Goal: Transaction & Acquisition: Purchase product/service

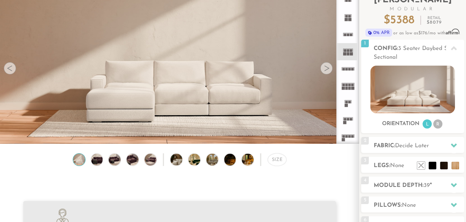
scroll to position [57, 0]
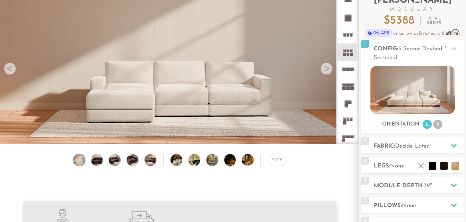
click at [329, 66] on div at bounding box center [326, 68] width 12 height 12
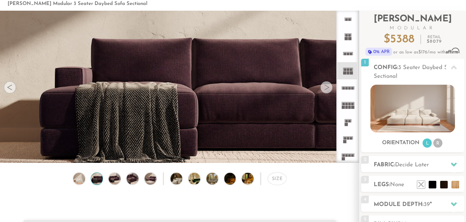
scroll to position [38, 0]
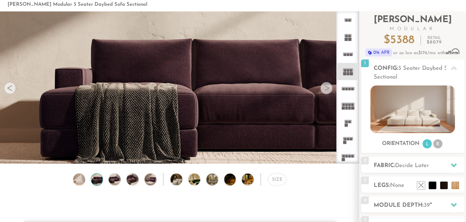
click at [328, 86] on div at bounding box center [326, 88] width 12 height 12
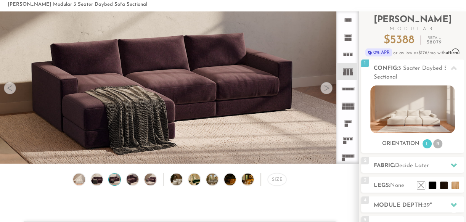
click at [328, 86] on div at bounding box center [326, 88] width 12 height 12
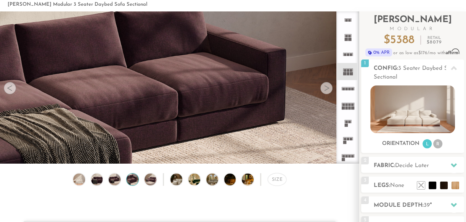
click at [328, 86] on div at bounding box center [326, 88] width 12 height 12
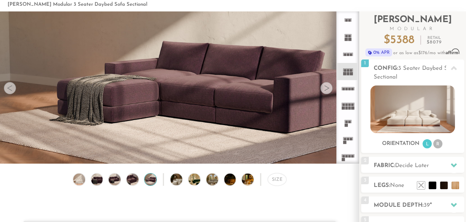
click at [327, 87] on div at bounding box center [326, 88] width 12 height 12
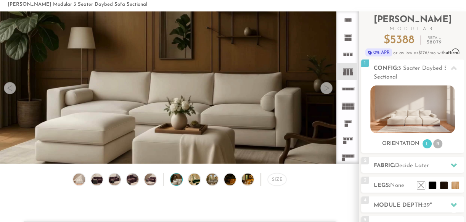
click at [327, 86] on div at bounding box center [326, 88] width 12 height 12
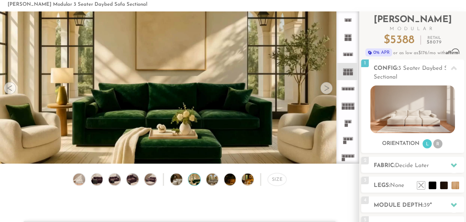
click at [327, 86] on div at bounding box center [326, 88] width 12 height 12
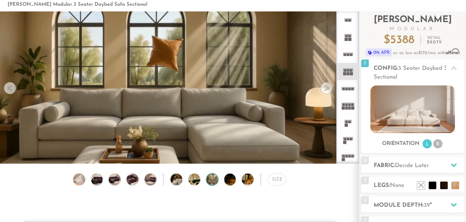
click at [327, 86] on div at bounding box center [326, 88] width 12 height 12
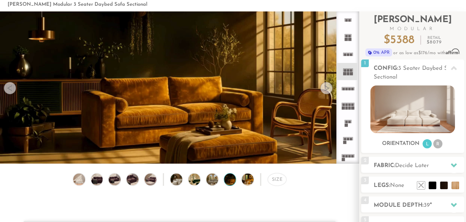
click at [327, 85] on div at bounding box center [326, 88] width 12 height 12
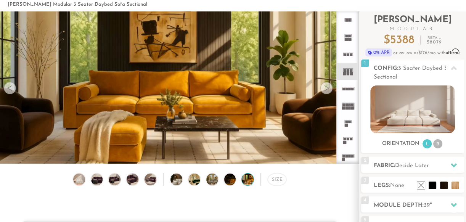
click at [327, 86] on div at bounding box center [326, 88] width 12 height 12
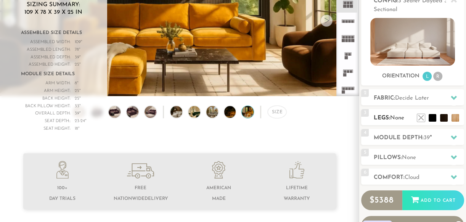
scroll to position [106, 0]
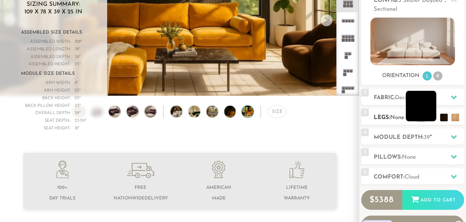
click at [431, 114] on li at bounding box center [420, 106] width 30 height 30
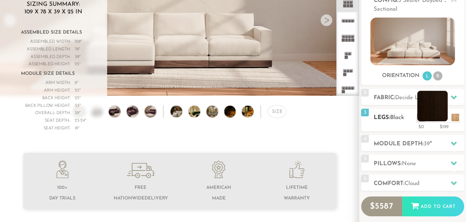
click at [444, 117] on li at bounding box center [432, 106] width 30 height 30
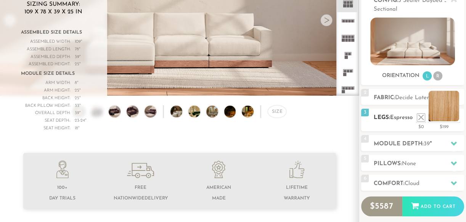
click at [456, 117] on li at bounding box center [443, 106] width 30 height 30
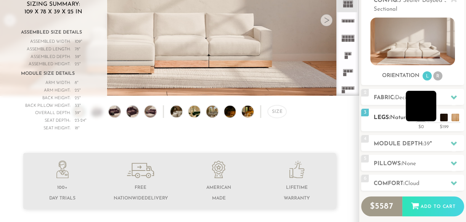
click at [420, 119] on li at bounding box center [420, 106] width 30 height 30
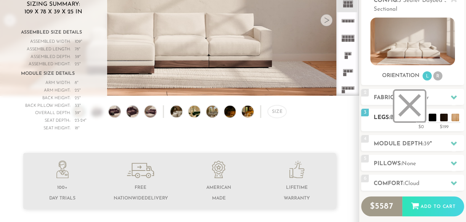
click at [418, 117] on li at bounding box center [409, 106] width 30 height 30
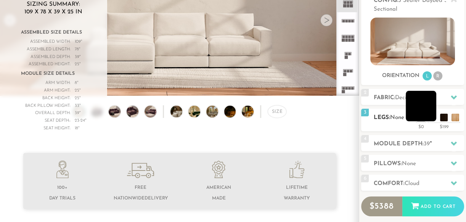
click at [431, 118] on li at bounding box center [420, 106] width 30 height 30
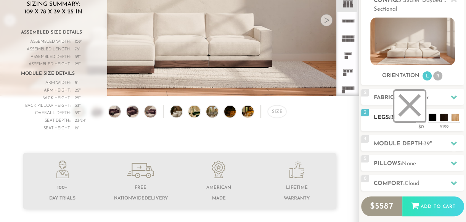
click at [420, 117] on li at bounding box center [409, 106] width 30 height 30
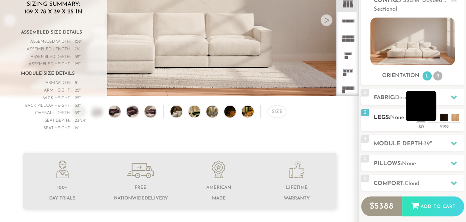
click at [432, 118] on li at bounding box center [420, 106] width 30 height 30
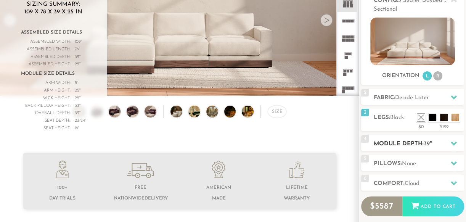
click at [401, 142] on h2 "Module Depth: 39 "" at bounding box center [418, 143] width 90 height 9
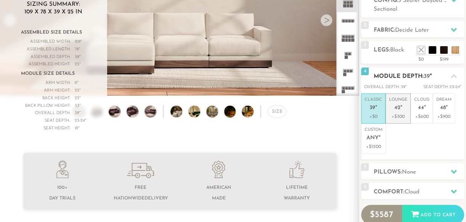
click at [397, 111] on p "Lounge 42 "" at bounding box center [398, 105] width 18 height 16
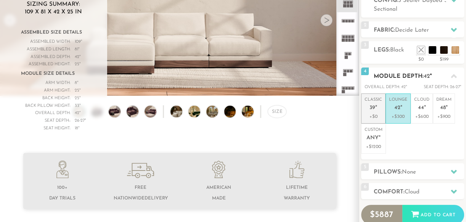
click at [377, 111] on p "Classic 39 "" at bounding box center [373, 105] width 18 height 16
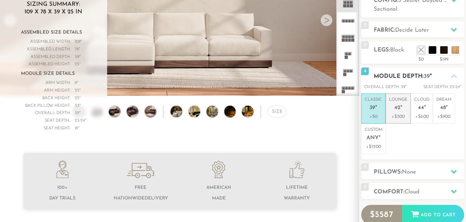
click at [397, 106] on span "42" at bounding box center [397, 108] width 6 height 6
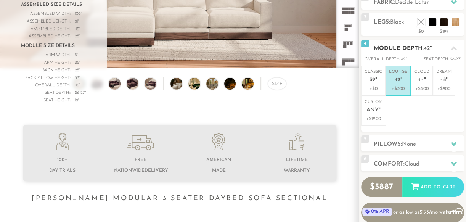
scroll to position [151, 0]
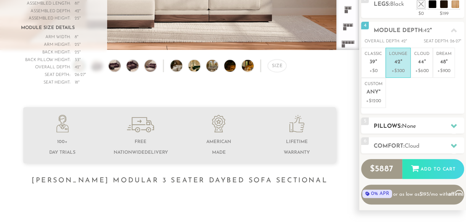
click at [396, 127] on h2 "Pillows: None" at bounding box center [418, 126] width 90 height 9
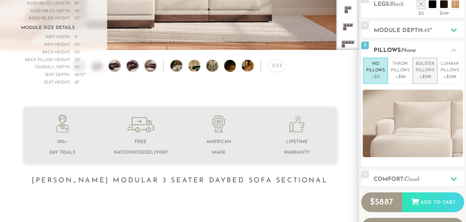
click at [424, 71] on p "Bolster Pillows" at bounding box center [424, 67] width 19 height 13
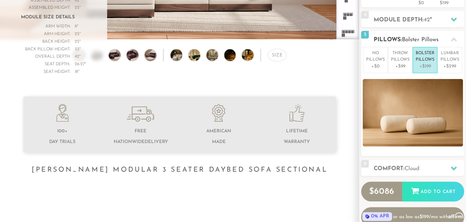
scroll to position [165, 0]
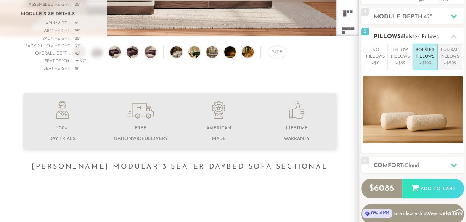
click at [453, 53] on p "Lumbar Pillows" at bounding box center [449, 53] width 19 height 13
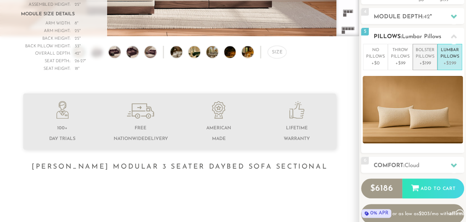
click at [427, 57] on p "Bolster Pillows" at bounding box center [424, 53] width 19 height 13
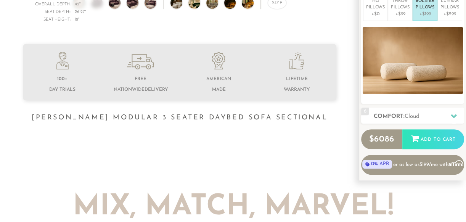
scroll to position [232, 0]
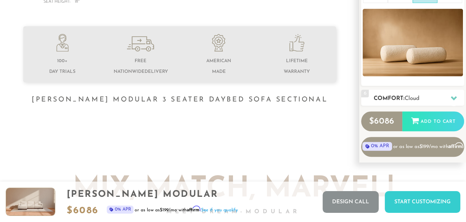
click at [393, 98] on h2 "Comfort: the Cloud" at bounding box center [418, 98] width 90 height 9
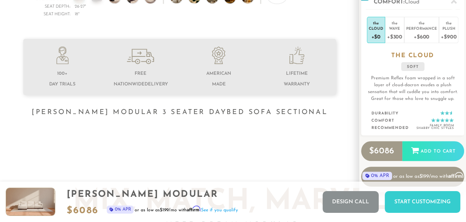
scroll to position [221, 0]
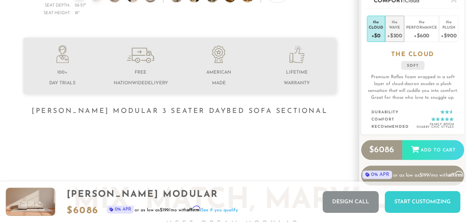
click at [395, 27] on div "Wave" at bounding box center [394, 26] width 15 height 5
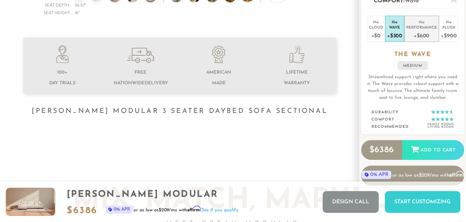
click at [417, 27] on div "Performance" at bounding box center [421, 26] width 31 height 5
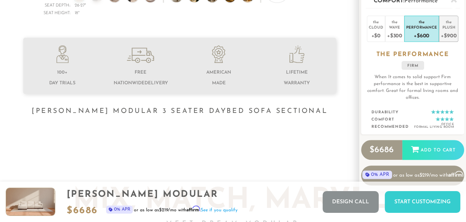
click at [449, 30] on div "+$900" at bounding box center [449, 35] width 16 height 11
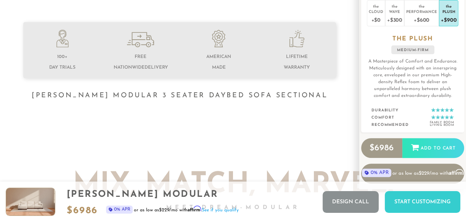
scroll to position [236, 0]
click at [423, 18] on div "+$600" at bounding box center [421, 19] width 31 height 11
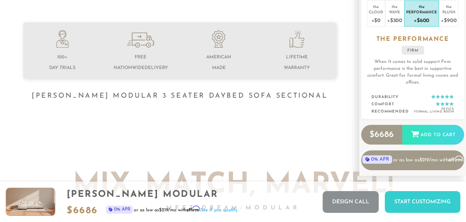
scroll to position [233, 0]
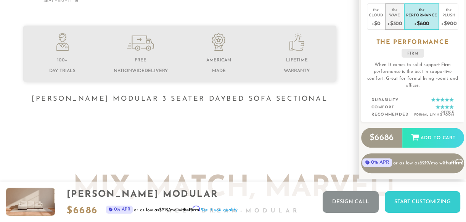
click at [397, 21] on div "+$300" at bounding box center [394, 23] width 15 height 11
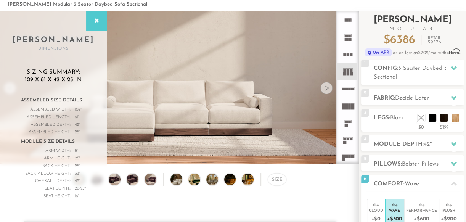
scroll to position [44, 0]
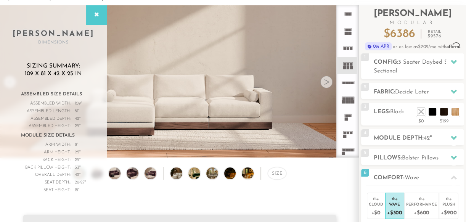
click at [348, 46] on rect at bounding box center [348, 46] width 10 height 0
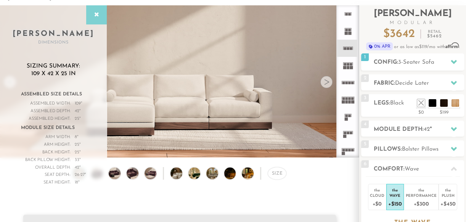
click at [94, 14] on icon at bounding box center [96, 15] width 8 height 6
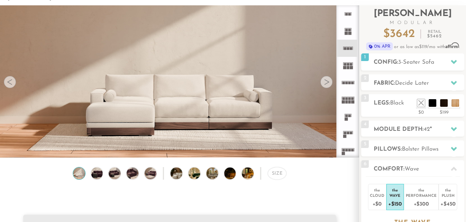
click at [327, 82] on div at bounding box center [326, 82] width 12 height 12
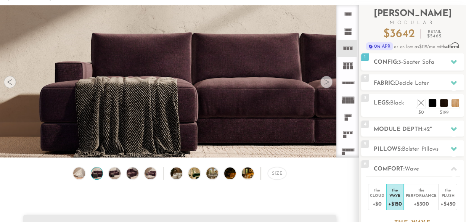
click at [327, 82] on div at bounding box center [326, 82] width 12 height 12
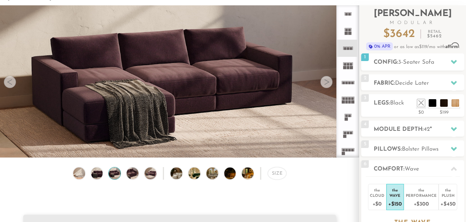
click at [326, 80] on div at bounding box center [326, 82] width 12 height 12
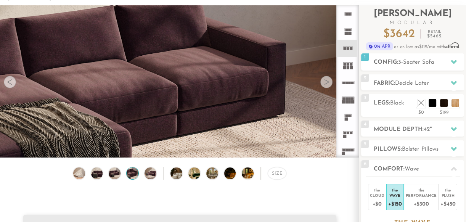
click at [326, 81] on div at bounding box center [326, 82] width 12 height 12
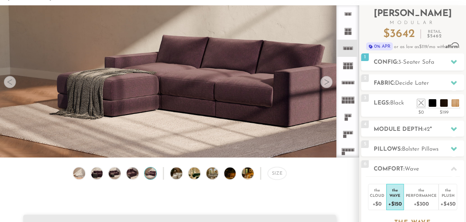
click at [326, 81] on div at bounding box center [326, 82] width 12 height 12
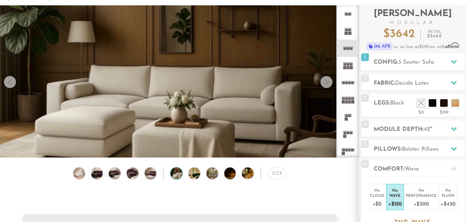
click at [326, 81] on div at bounding box center [326, 82] width 12 height 12
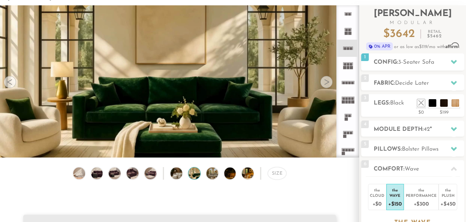
click at [326, 81] on div at bounding box center [326, 82] width 12 height 12
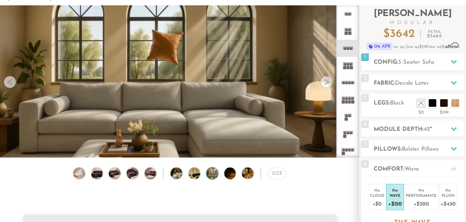
click at [326, 81] on div at bounding box center [326, 82] width 12 height 12
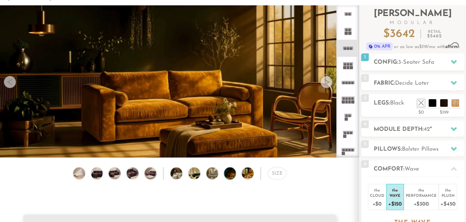
click at [326, 81] on div at bounding box center [326, 82] width 12 height 12
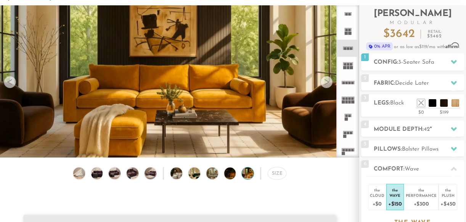
click at [326, 81] on div at bounding box center [326, 82] width 12 height 12
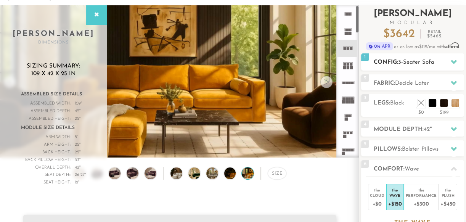
click at [392, 65] on h2 "Config: 3-Seater Sofa" at bounding box center [418, 62] width 90 height 9
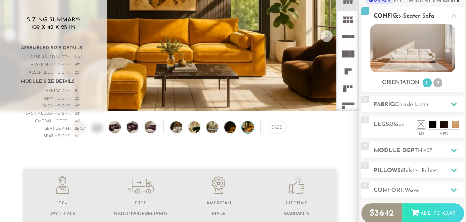
scroll to position [99, 0]
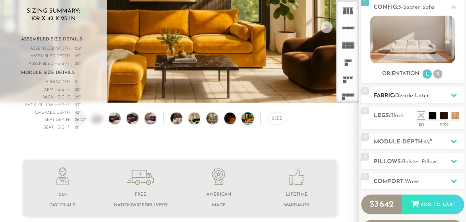
click at [390, 92] on h2 "Fabric: Decide Later" at bounding box center [418, 95] width 90 height 9
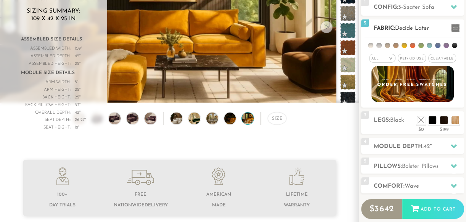
click at [368, 45] on li at bounding box center [370, 45] width 5 height 5
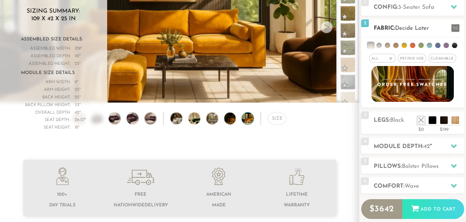
click at [369, 46] on li at bounding box center [370, 45] width 6 height 6
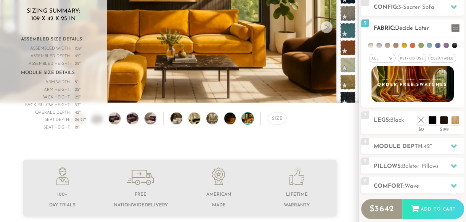
click at [377, 46] on li at bounding box center [378, 45] width 5 height 5
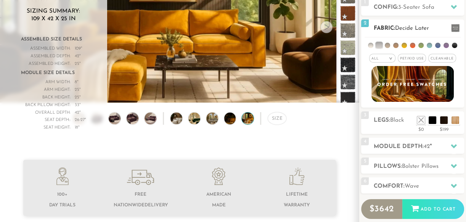
click at [381, 54] on div "All >" at bounding box center [382, 58] width 26 height 9
click at [407, 58] on span "Pet/Kid Use x" at bounding box center [411, 58] width 28 height 9
click at [383, 59] on div "All >" at bounding box center [380, 58] width 26 height 9
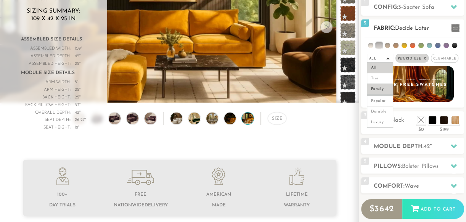
click at [379, 88] on li "Family" at bounding box center [380, 89] width 26 height 11
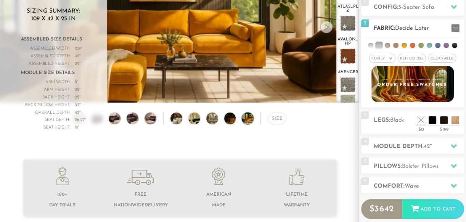
click at [390, 58] on em ">" at bounding box center [391, 59] width 6 height 4
click at [403, 58] on span "Pet/Kid Use x" at bounding box center [411, 58] width 28 height 9
click at [370, 44] on li at bounding box center [370, 45] width 5 height 5
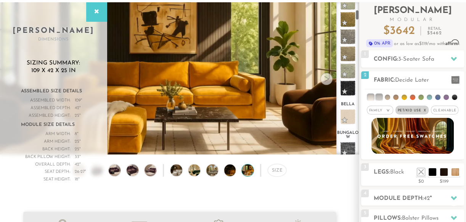
scroll to position [137, 0]
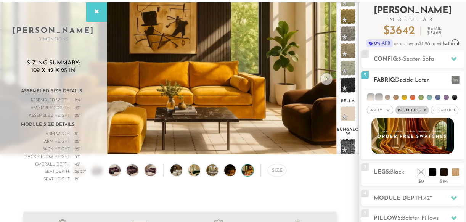
click at [380, 95] on li at bounding box center [379, 97] width 6 height 6
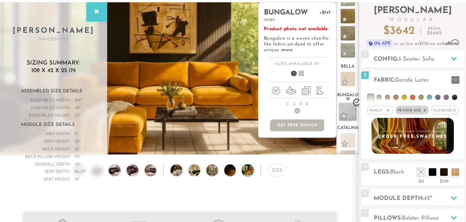
click at [348, 107] on span at bounding box center [347, 111] width 19 height 19
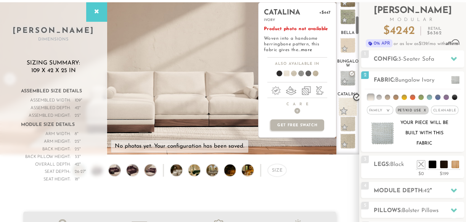
scroll to position [107, 0]
click at [348, 102] on span at bounding box center [347, 105] width 19 height 19
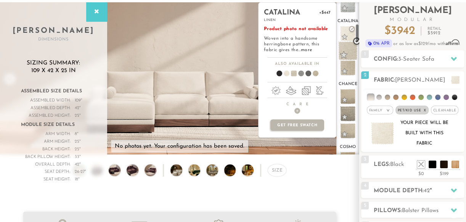
scroll to position [183, 0]
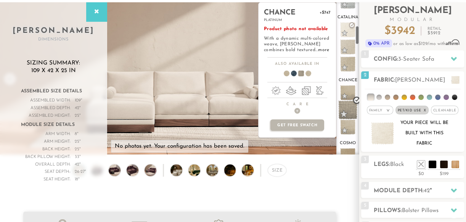
click at [346, 107] on span at bounding box center [347, 109] width 19 height 19
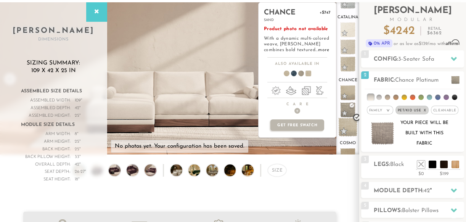
click at [346, 127] on span at bounding box center [347, 126] width 19 height 19
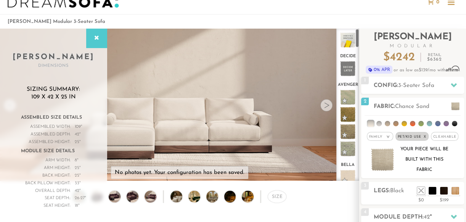
scroll to position [0, 0]
